Goal: Download file/media

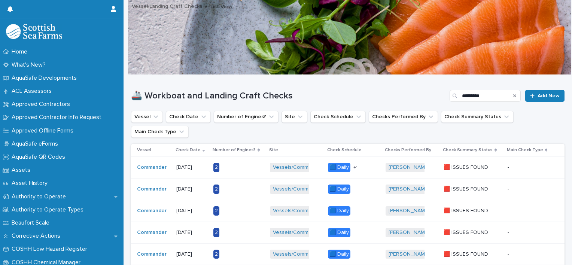
scroll to position [37, 0]
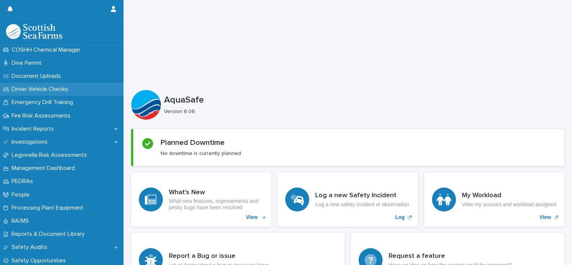
scroll to position [262, 0]
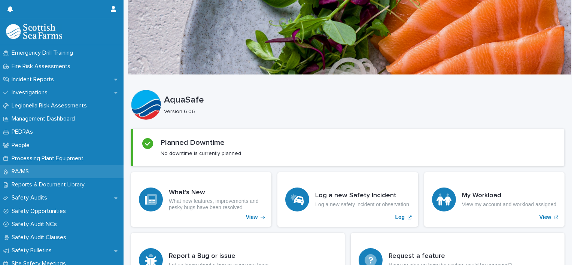
click at [27, 168] on p "RA/MS" at bounding box center [22, 171] width 26 height 7
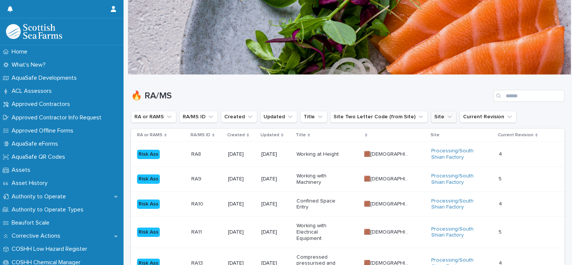
click at [446, 120] on icon "Site" at bounding box center [449, 116] width 7 height 7
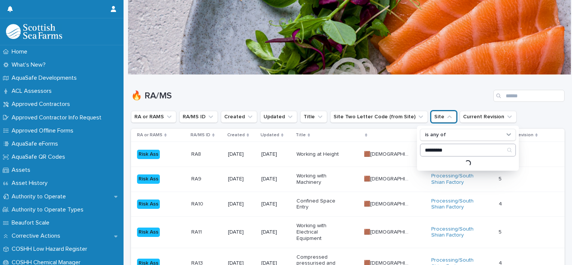
type input "*********"
click at [446, 162] on p "Vessels/Commander" at bounding box center [463, 164] width 79 height 5
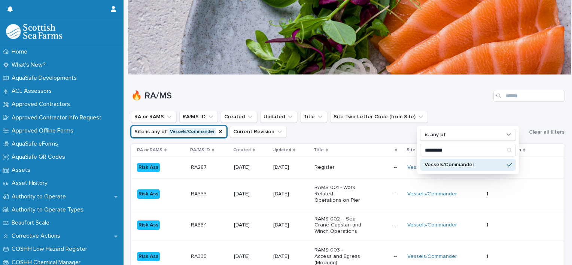
click at [557, 112] on div "RA or RAMS RA/MS ID Created Updated Title Site Two Letter Code (from Site) Site…" at bounding box center [347, 124] width 433 height 27
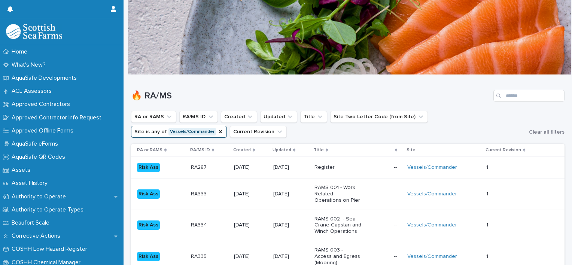
click at [341, 170] on p "Register" at bounding box center [337, 167] width 47 height 6
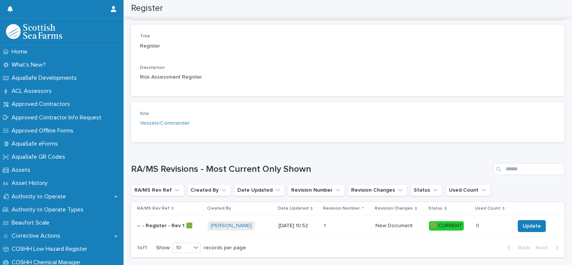
scroll to position [199, 0]
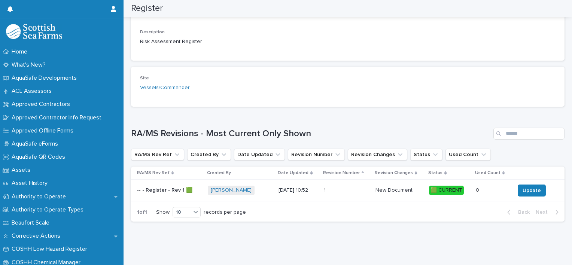
click at [157, 186] on p "-- - Register - Rev 1 🟩" at bounding box center [165, 190] width 57 height 8
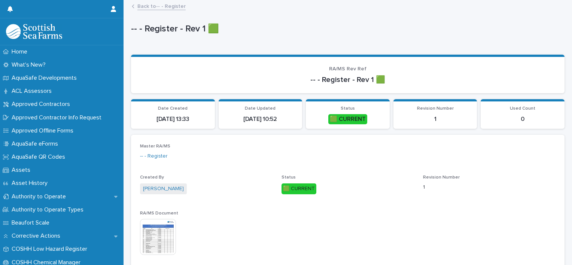
click at [161, 232] on img at bounding box center [158, 237] width 36 height 36
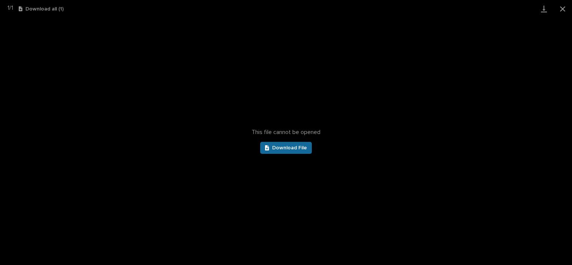
click at [287, 151] on link "Download File" at bounding box center [286, 148] width 52 height 12
click at [560, 7] on button "Close gallery" at bounding box center [562, 9] width 19 height 18
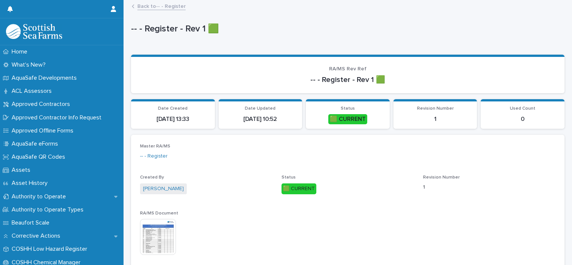
click at [151, 7] on link "Back to -- - Register" at bounding box center [161, 5] width 48 height 9
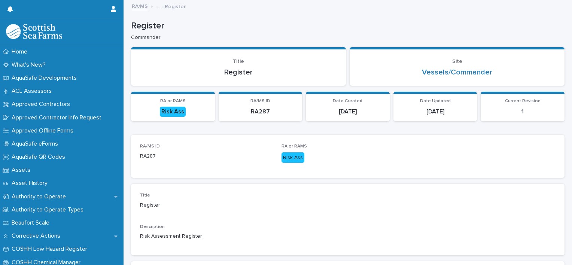
click at [144, 5] on link "RA/MS" at bounding box center [140, 5] width 16 height 9
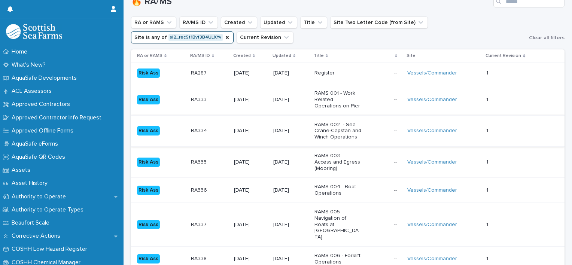
scroll to position [150, 0]
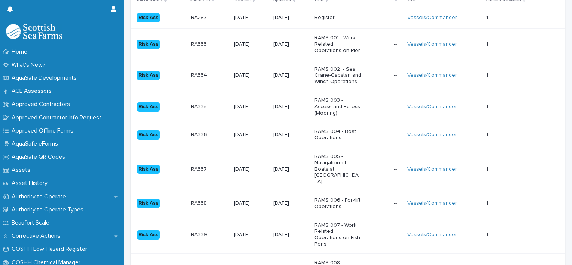
click at [357, 138] on p "RAMS 004 - Boat Operations" at bounding box center [337, 134] width 47 height 13
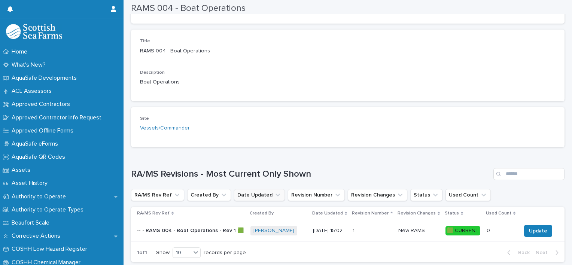
scroll to position [187, 0]
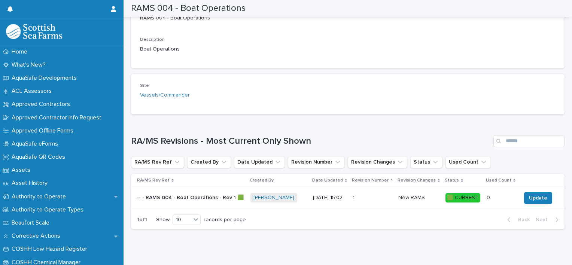
click at [184, 202] on div "-- - RAMS 004 - Boat Operations - Rev 1 🟩 -- - RAMS 004 - Boat Operations - Rev…" at bounding box center [190, 198] width 107 height 12
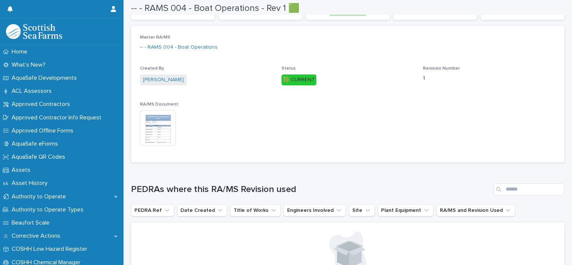
scroll to position [122, 0]
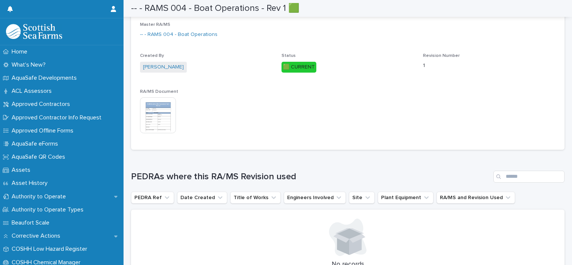
click at [170, 114] on img at bounding box center [158, 115] width 36 height 36
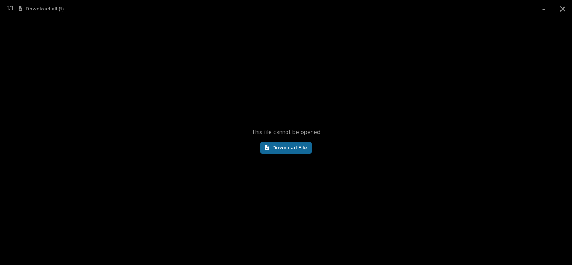
click at [286, 151] on link "Download File" at bounding box center [286, 148] width 52 height 12
click at [567, 7] on button "Close gallery" at bounding box center [562, 9] width 19 height 18
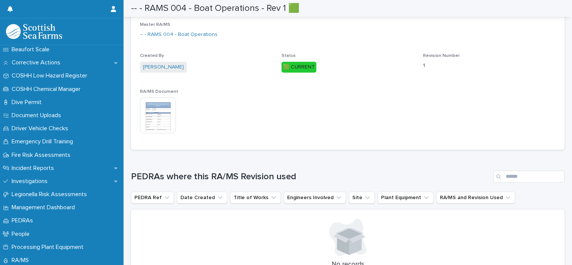
scroll to position [187, 0]
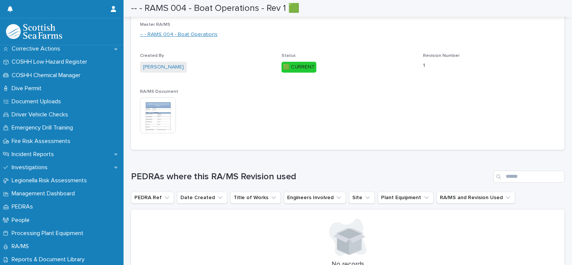
click at [173, 31] on link "-- - RAMS 004 - Boat Operations" at bounding box center [178, 35] width 77 height 8
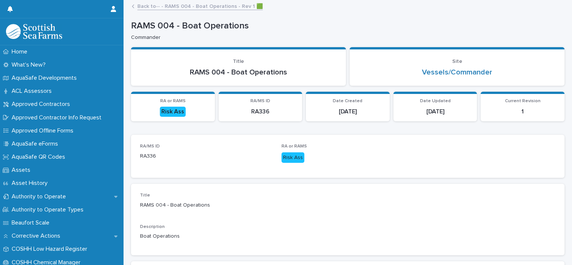
click at [145, 9] on link "Back to -- - RAMS 004 - Boat Operations - Rev 1 🟩" at bounding box center [199, 5] width 125 height 9
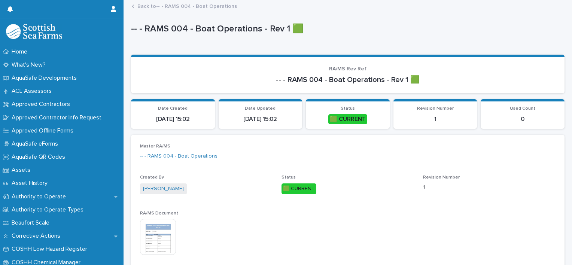
click at [148, 9] on link "Back to -- - RAMS 004 - Boat Operations" at bounding box center [187, 5] width 100 height 9
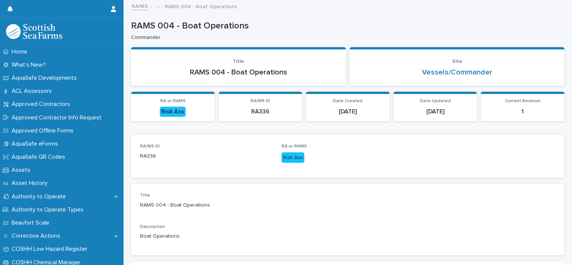
click at [149, 7] on div "RA/MS -- - RAMS 004 - Boat Operations" at bounding box center [351, 6] width 446 height 10
click at [144, 7] on link "RA/MS" at bounding box center [140, 5] width 16 height 9
